Goal: Transaction & Acquisition: Purchase product/service

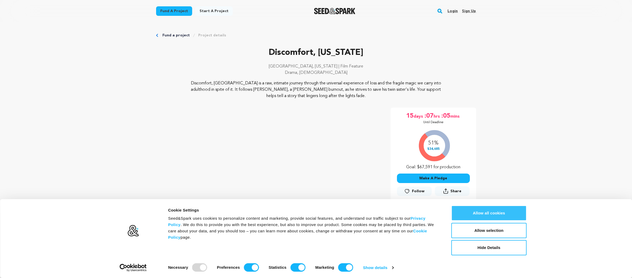
click at [489, 215] on button "Allow all cookies" at bounding box center [489, 212] width 75 height 15
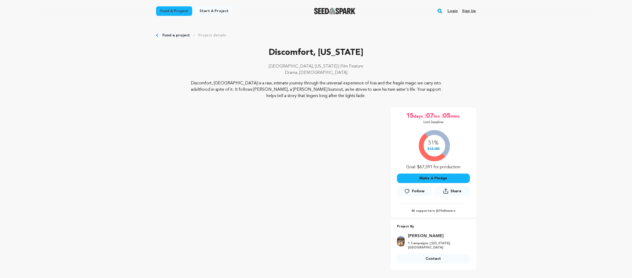
click at [434, 179] on button "Make A Pledge" at bounding box center [433, 177] width 73 height 9
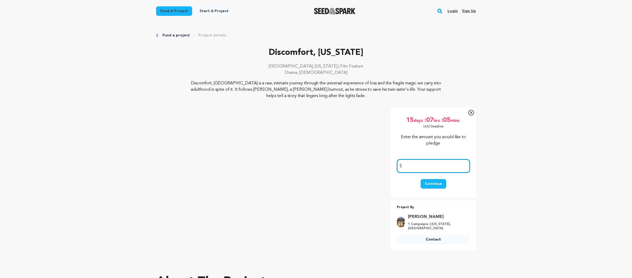
click at [422, 165] on input "number" at bounding box center [433, 165] width 73 height 13
type input "200"
click at [435, 182] on button "Continue" at bounding box center [434, 183] width 26 height 9
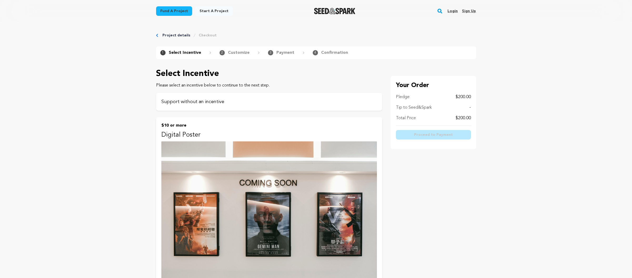
click at [216, 102] on p "Support without an incentive" at bounding box center [269, 101] width 216 height 7
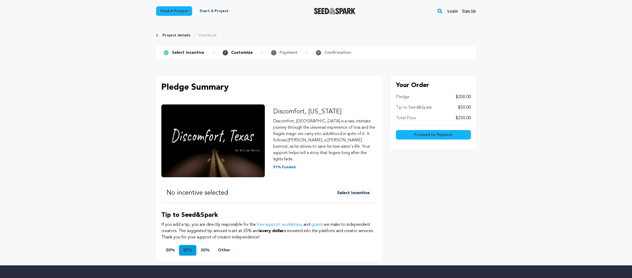
click at [352, 189] on button "Select Incentive" at bounding box center [353, 193] width 37 height 8
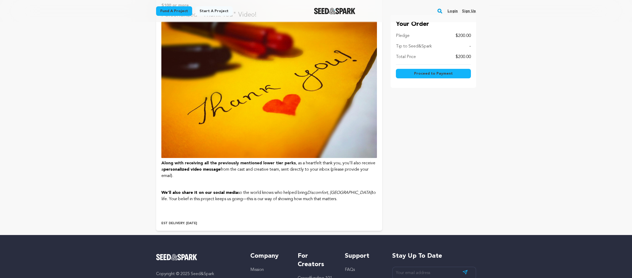
scroll to position [782, 0]
click at [430, 75] on span "Proceed to Payment" at bounding box center [433, 73] width 39 height 5
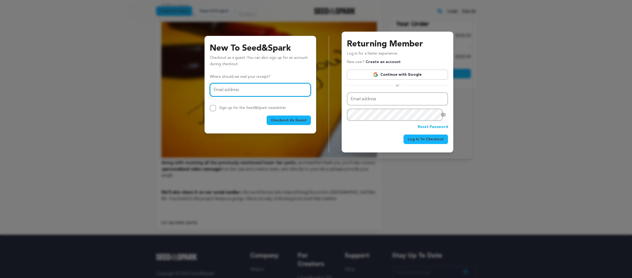
type input "ricktamlyn@me.com"
click at [290, 120] on span "Checkout As Guest" at bounding box center [289, 119] width 36 height 5
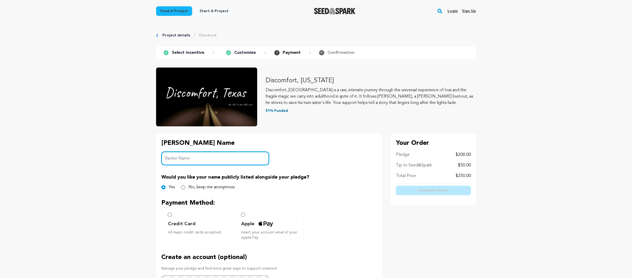
click at [218, 155] on input "Backer Name" at bounding box center [215, 157] width 108 height 13
type input "Rick Tamlyn/Chuck Lioi"
click at [170, 215] on input "Credit Card All major credit cards accepted." at bounding box center [170, 214] width 4 height 4
radio input "false"
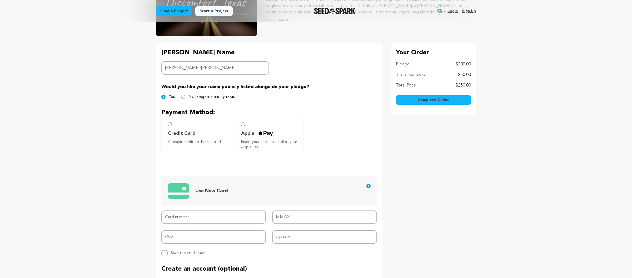
scroll to position [91, 0]
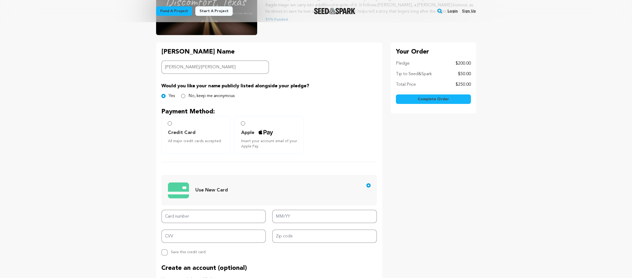
click at [170, 123] on input "Credit Card All major credit cards accepted." at bounding box center [170, 123] width 4 height 4
click at [197, 215] on input "Card number" at bounding box center [213, 215] width 105 height 13
type input "4246315428884256"
type input "11/26"
type input "4246 3154 2888 4256"
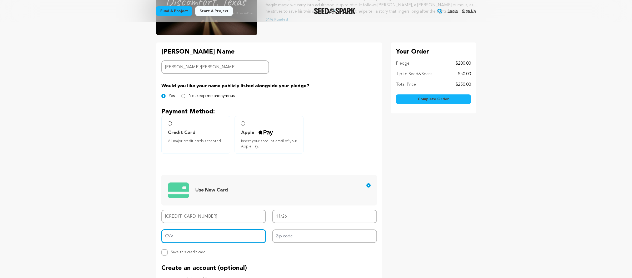
type input "566"
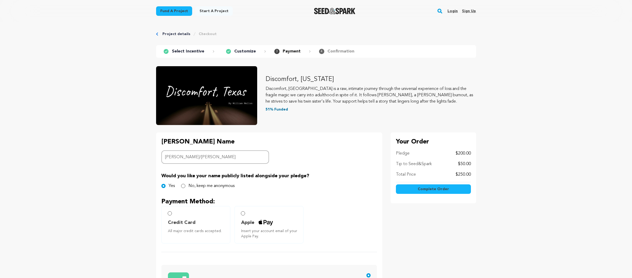
scroll to position [0, 0]
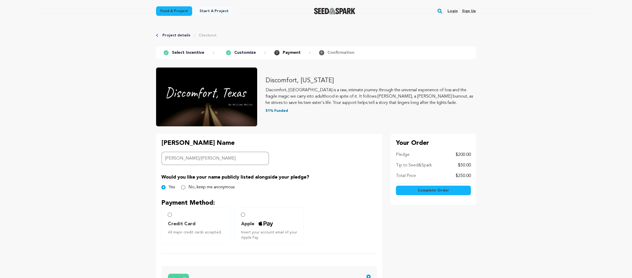
type input "92234"
drag, startPoint x: 185, startPoint y: 51, endPoint x: 181, endPoint y: 45, distance: 8.1
click at [185, 51] on p "Select Incentive" at bounding box center [188, 53] width 32 height 6
click at [175, 35] on link "Project details" at bounding box center [177, 35] width 28 height 5
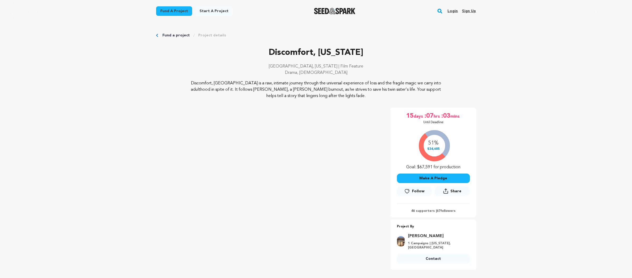
click at [429, 178] on button "Make A Pledge" at bounding box center [433, 177] width 73 height 9
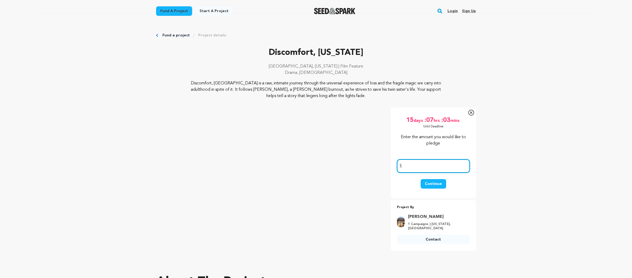
click at [424, 167] on input "number" at bounding box center [433, 165] width 73 height 13
type input "200"
click at [434, 183] on button "Continue" at bounding box center [434, 183] width 26 height 9
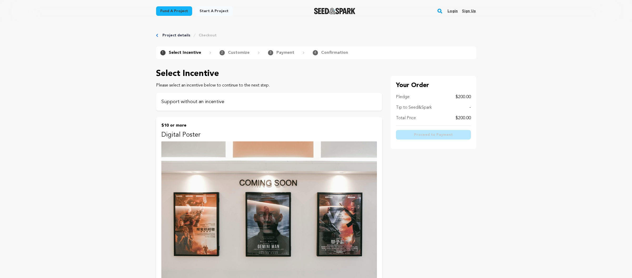
click at [197, 104] on p "Support without an incentive" at bounding box center [269, 101] width 216 height 7
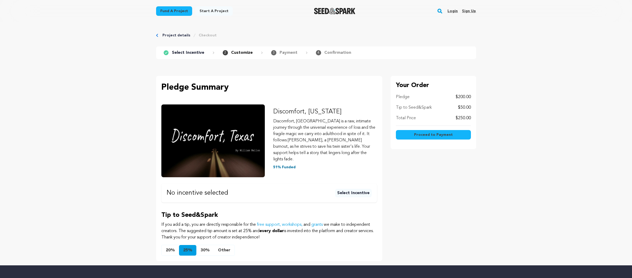
click at [353, 189] on button "Select Incentive" at bounding box center [353, 193] width 37 height 8
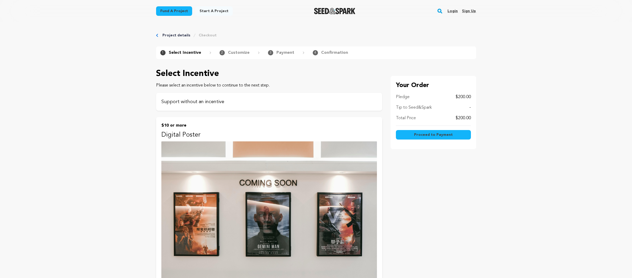
click at [209, 104] on p "Support without an incentive" at bounding box center [269, 101] width 216 height 7
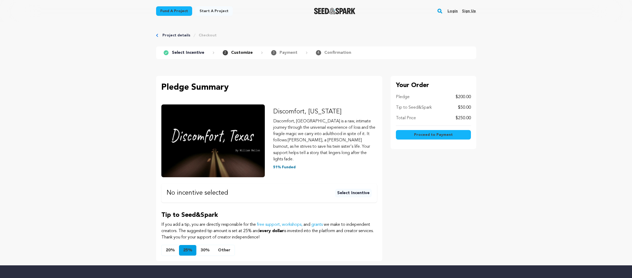
click at [226, 245] on button "Other" at bounding box center [224, 250] width 21 height 11
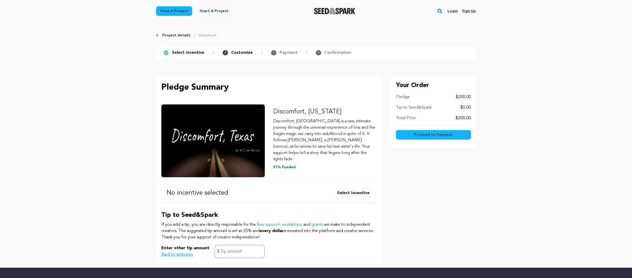
click at [180, 251] on button "Back to selection" at bounding box center [177, 254] width 32 height 6
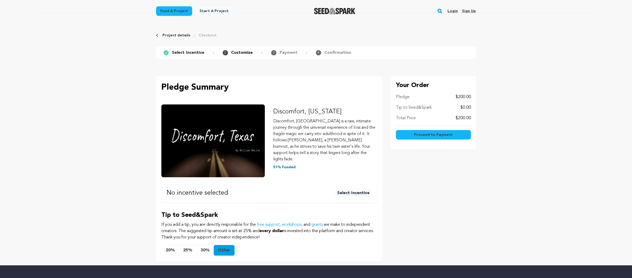
click at [174, 11] on link "Fund a project" at bounding box center [174, 10] width 36 height 9
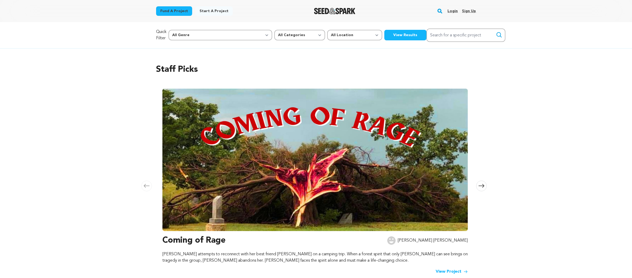
scroll to position [0, 0]
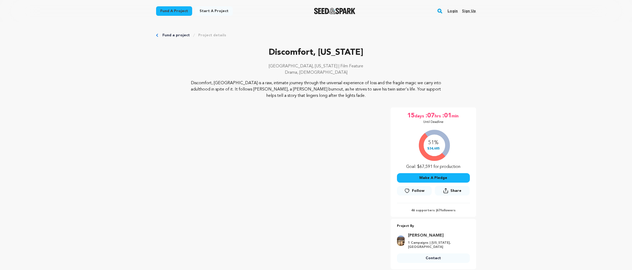
click at [432, 176] on button "Make A Pledge" at bounding box center [433, 177] width 73 height 9
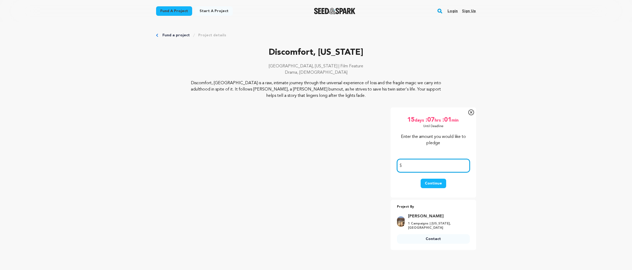
click at [417, 168] on input "number" at bounding box center [433, 165] width 73 height 13
type input "200"
click at [431, 181] on button "Continue" at bounding box center [434, 183] width 26 height 9
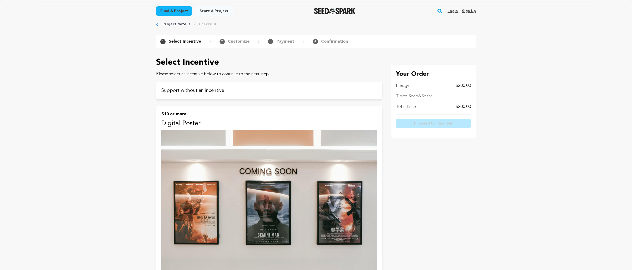
scroll to position [14, 0]
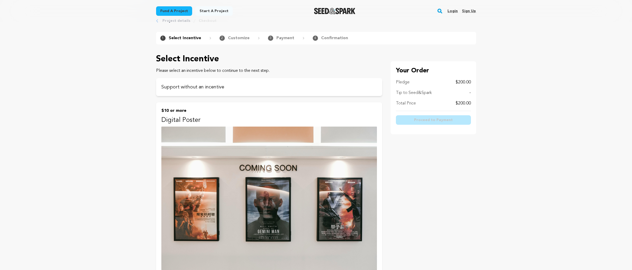
click at [184, 123] on p "Digital Poster" at bounding box center [269, 120] width 216 height 8
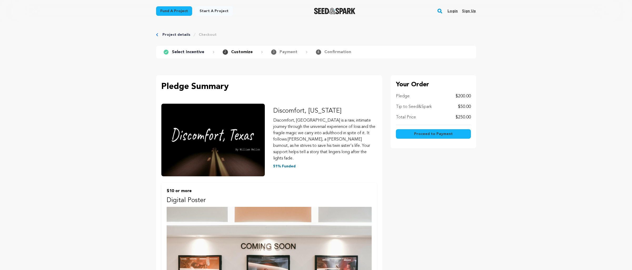
scroll to position [1, 0]
click at [175, 34] on link "Project details" at bounding box center [177, 34] width 28 height 5
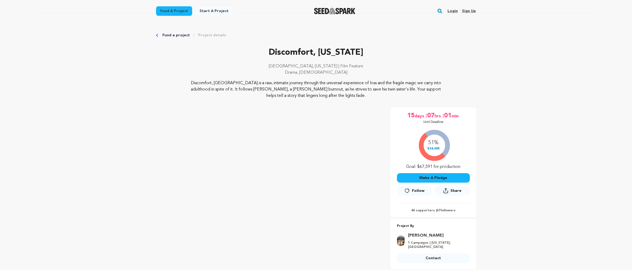
click at [435, 178] on button "Make A Pledge" at bounding box center [433, 177] width 73 height 9
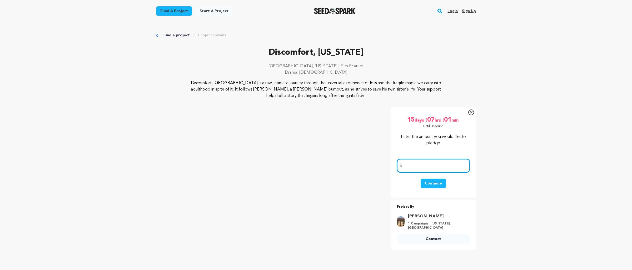
click at [419, 165] on input "number" at bounding box center [433, 165] width 73 height 13
type input "200"
click at [431, 183] on button "Continue" at bounding box center [434, 183] width 26 height 9
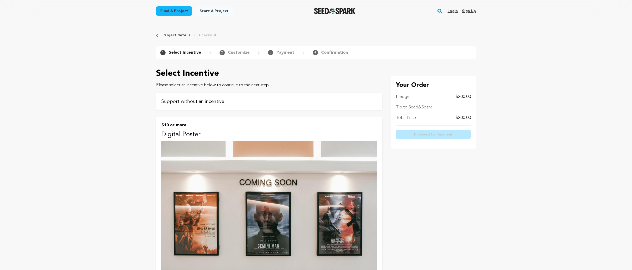
click at [212, 103] on p "Support without an incentive" at bounding box center [269, 101] width 216 height 7
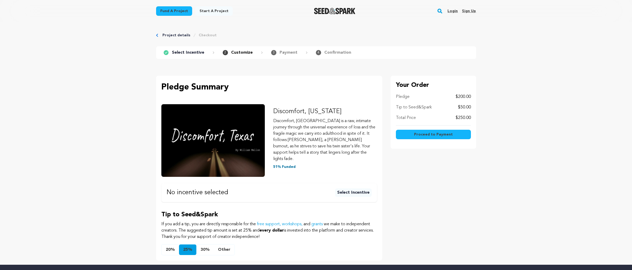
click at [169, 245] on button "20%" at bounding box center [170, 250] width 17 height 11
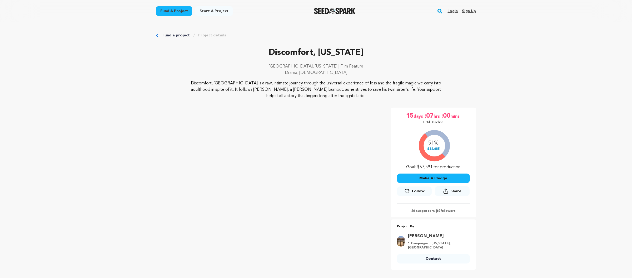
click at [432, 176] on button "Make A Pledge" at bounding box center [433, 177] width 73 height 9
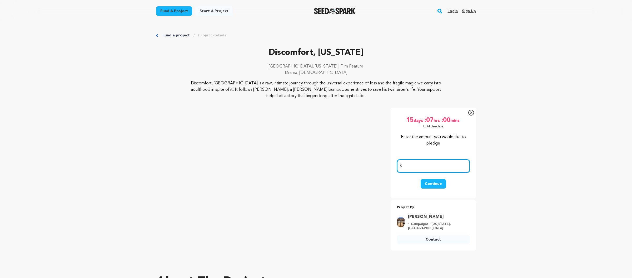
click at [432, 169] on input "number" at bounding box center [433, 165] width 73 height 13
type input "200"
click at [434, 181] on button "Continue" at bounding box center [434, 183] width 26 height 9
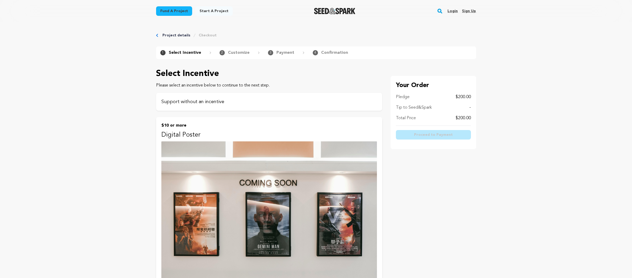
click at [203, 101] on p "Support without an incentive" at bounding box center [269, 101] width 216 height 7
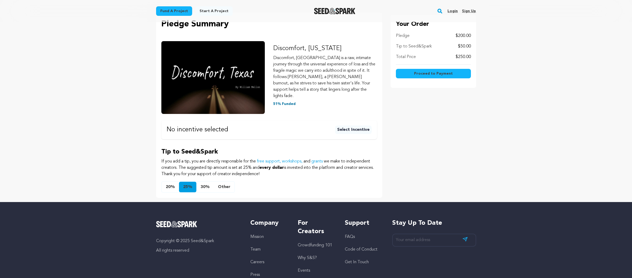
scroll to position [69, 0]
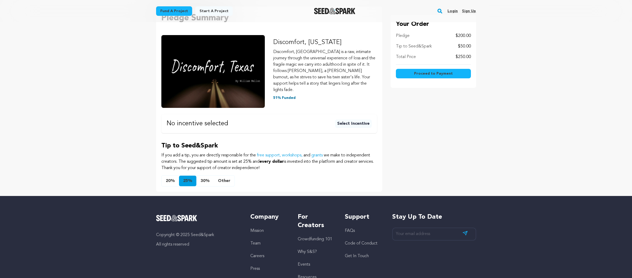
click at [224, 175] on button "Other" at bounding box center [224, 180] width 21 height 11
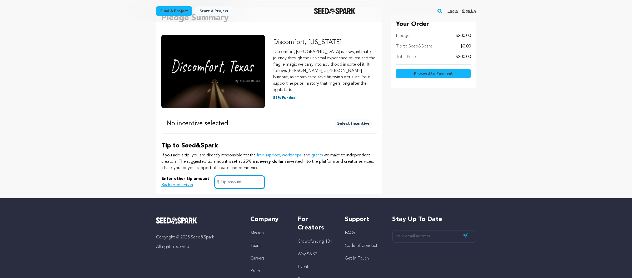
click at [225, 175] on input "text" at bounding box center [240, 181] width 50 height 13
click button "$10 or more Digital Poster Own a high-resolution digital copy of the official p…" at bounding box center [0, 0] width 0 height 0
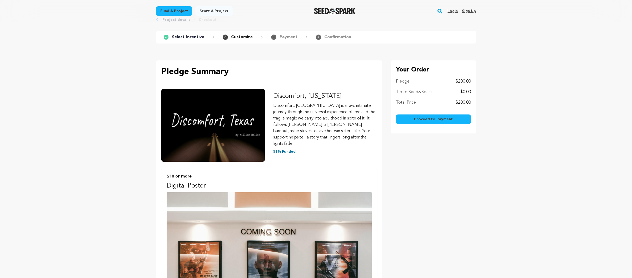
scroll to position [0, 0]
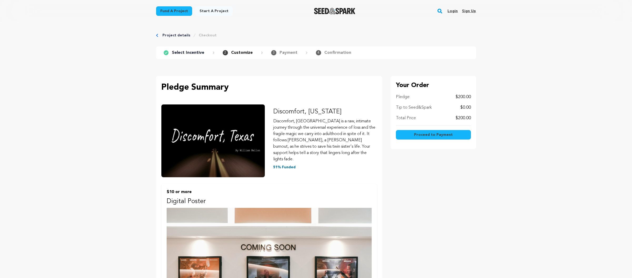
click at [428, 134] on span "Proceed to Payment" at bounding box center [433, 134] width 39 height 5
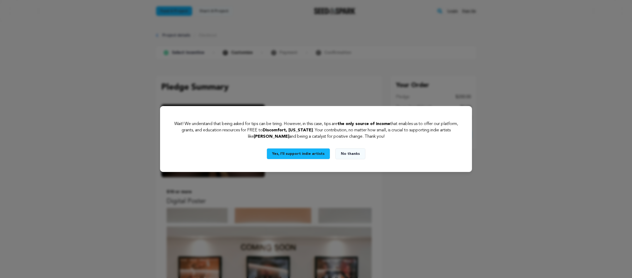
click at [481, 125] on div "Wait! We understand that being asked for tips can be tiring. However, in this c…" at bounding box center [316, 139] width 632 height 278
click at [284, 152] on button "Yes, I’ll support indie artists" at bounding box center [298, 153] width 63 height 11
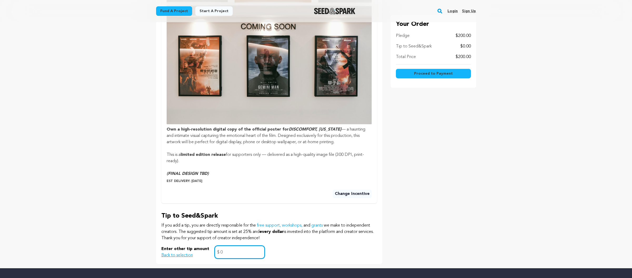
scroll to position [232, 0]
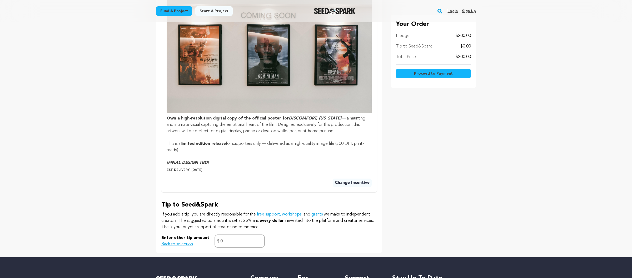
click at [351, 178] on button "Change Incentive" at bounding box center [352, 182] width 39 height 8
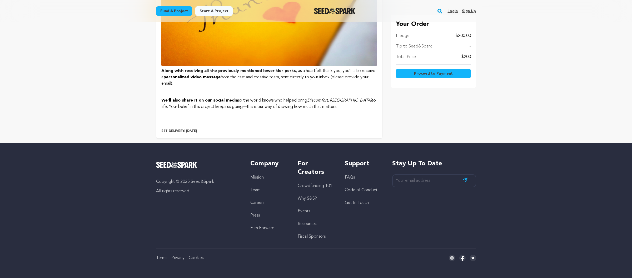
scroll to position [873, 0]
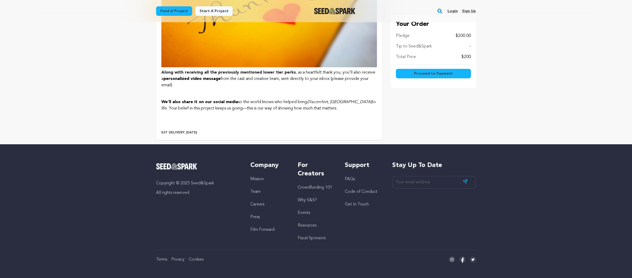
click at [296, 68] on button "$100 or more Personalized "Thank You" Video! Along with receiving all the previ…" at bounding box center [269, 22] width 226 height 233
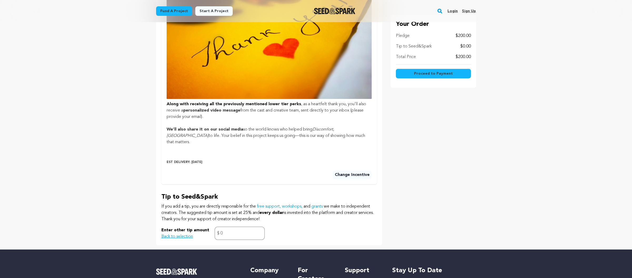
scroll to position [264, 0]
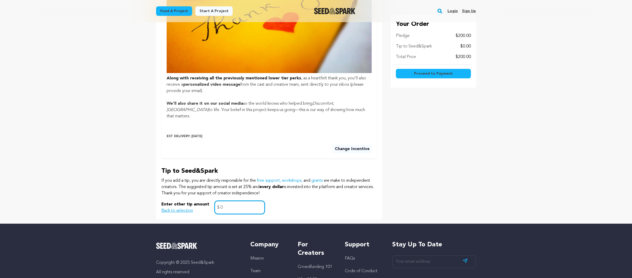
click at [219, 200] on input "0" at bounding box center [240, 206] width 50 height 13
type input "20"
click at [434, 73] on span "Proceed to Payment" at bounding box center [433, 73] width 39 height 5
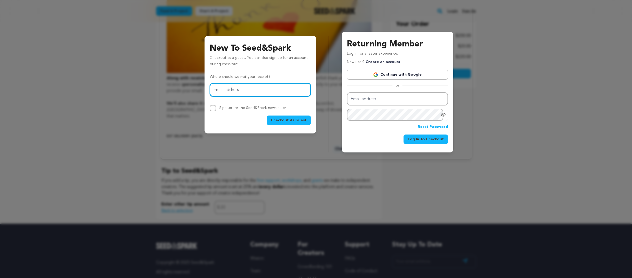
type input "ricktamlyn@me.com"
click at [293, 120] on span "Checkout As Guest" at bounding box center [289, 119] width 36 height 5
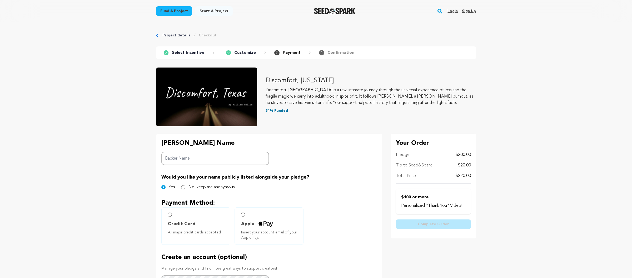
click at [185, 157] on input "Backer Name" at bounding box center [215, 157] width 108 height 13
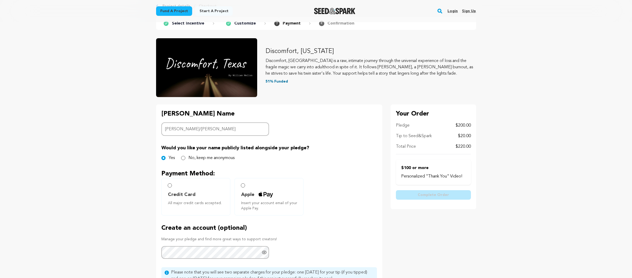
scroll to position [31, 0]
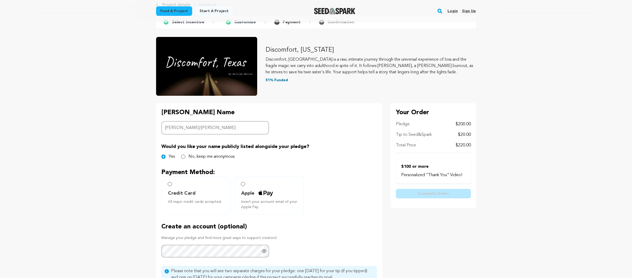
type input "[PERSON_NAME]/[PERSON_NAME]"
click at [171, 184] on input "Credit Card All major credit cards accepted." at bounding box center [170, 184] width 4 height 4
radio input "false"
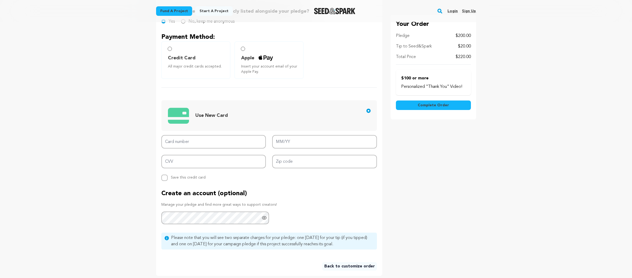
scroll to position [166, 0]
click at [187, 142] on input "Card number" at bounding box center [213, 140] width 105 height 13
type input "[CREDIT_CARD_NUMBER]"
type input "11/26"
type input "[CREDIT_CARD_NUMBER]"
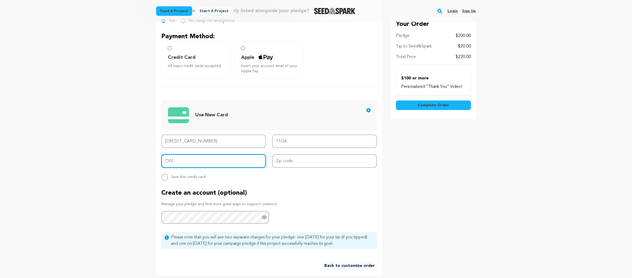
type input "566"
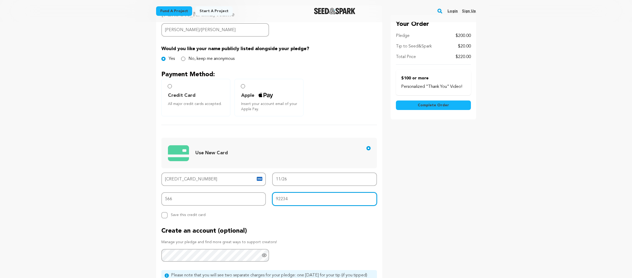
scroll to position [151, 0]
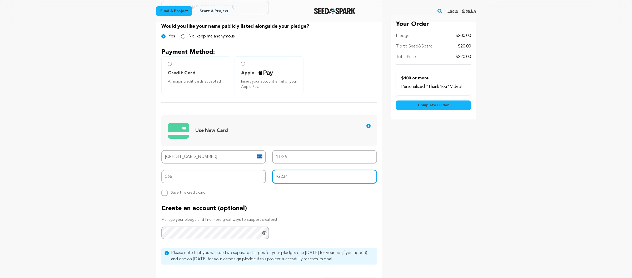
type input "92234"
click at [433, 106] on span "Complete Order" at bounding box center [433, 104] width 31 height 5
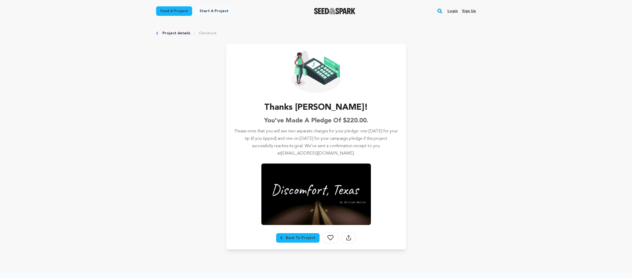
scroll to position [2, 0]
